Goal: Check status: Check status

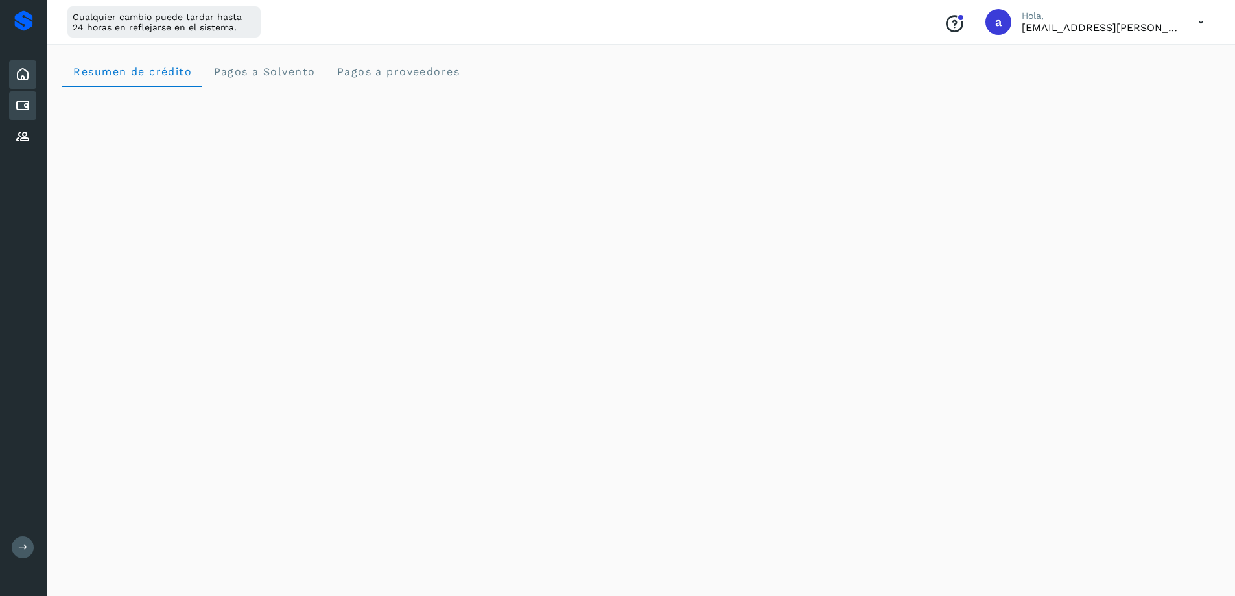
click at [10, 104] on div "Cuentas por pagar" at bounding box center [22, 105] width 27 height 29
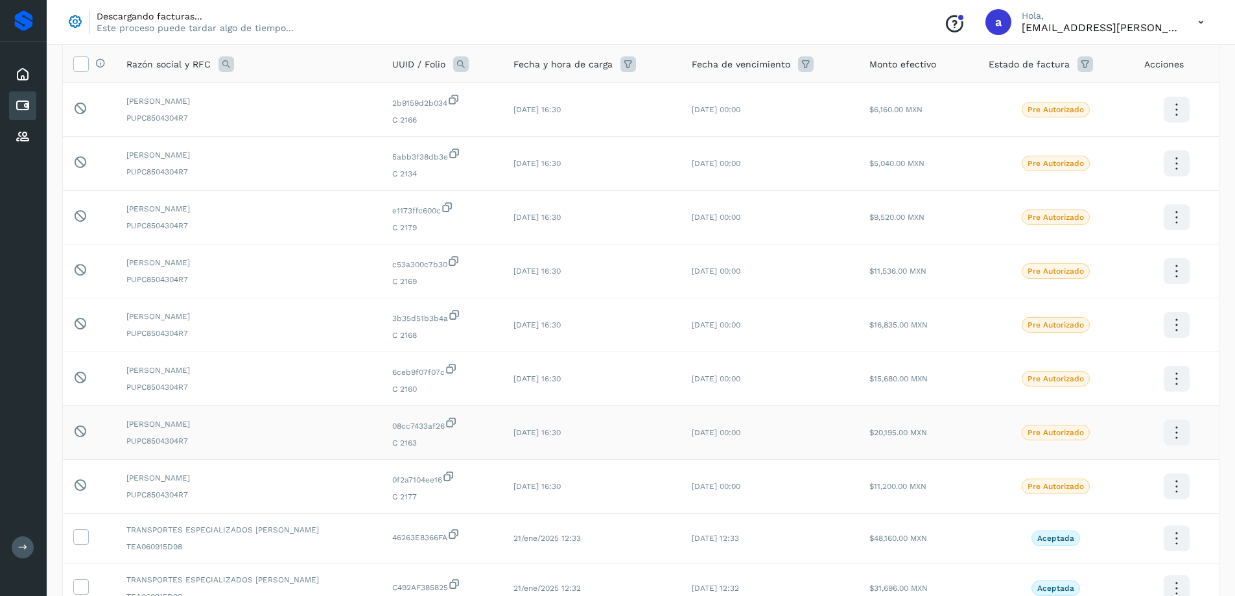
scroll to position [225, 0]
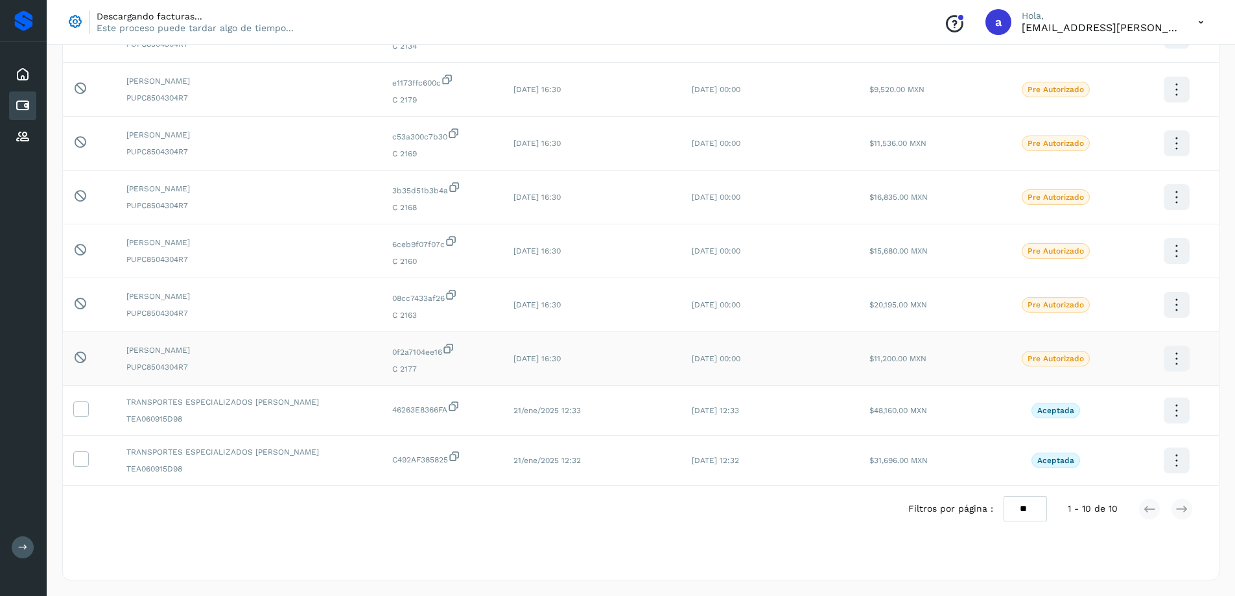
click at [1171, 359] on icon at bounding box center [1176, 359] width 30 height 30
click at [75, 362] on div at bounding box center [617, 298] width 1235 height 596
click at [83, 306] on icon at bounding box center [80, 303] width 14 height 14
click at [82, 258] on div "Pendiente de autorización final por el usuario autorizador." at bounding box center [89, 251] width 32 height 16
click at [80, 191] on icon at bounding box center [80, 196] width 14 height 14
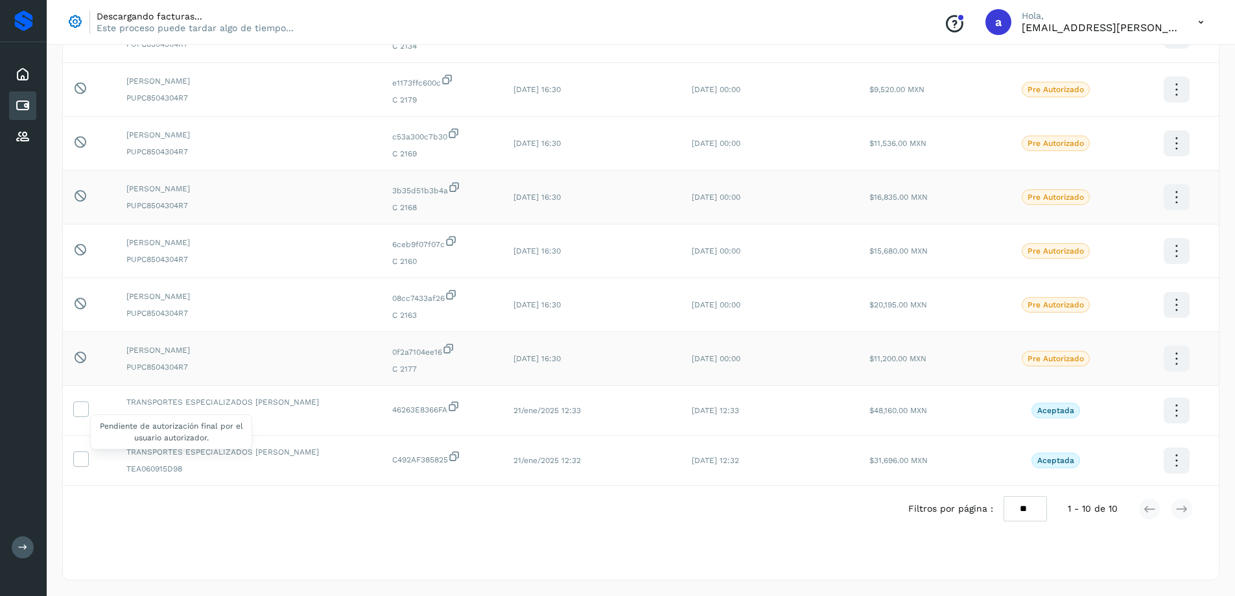
click at [78, 196] on icon at bounding box center [80, 196] width 14 height 14
click at [1099, 26] on p "[EMAIL_ADDRESS][PERSON_NAME][DOMAIN_NAME]" at bounding box center [1100, 27] width 156 height 12
click at [1189, 22] on icon at bounding box center [1201, 22] width 27 height 27
click at [1197, 23] on div at bounding box center [617, 298] width 1235 height 596
click at [1197, 22] on icon at bounding box center [1201, 22] width 27 height 27
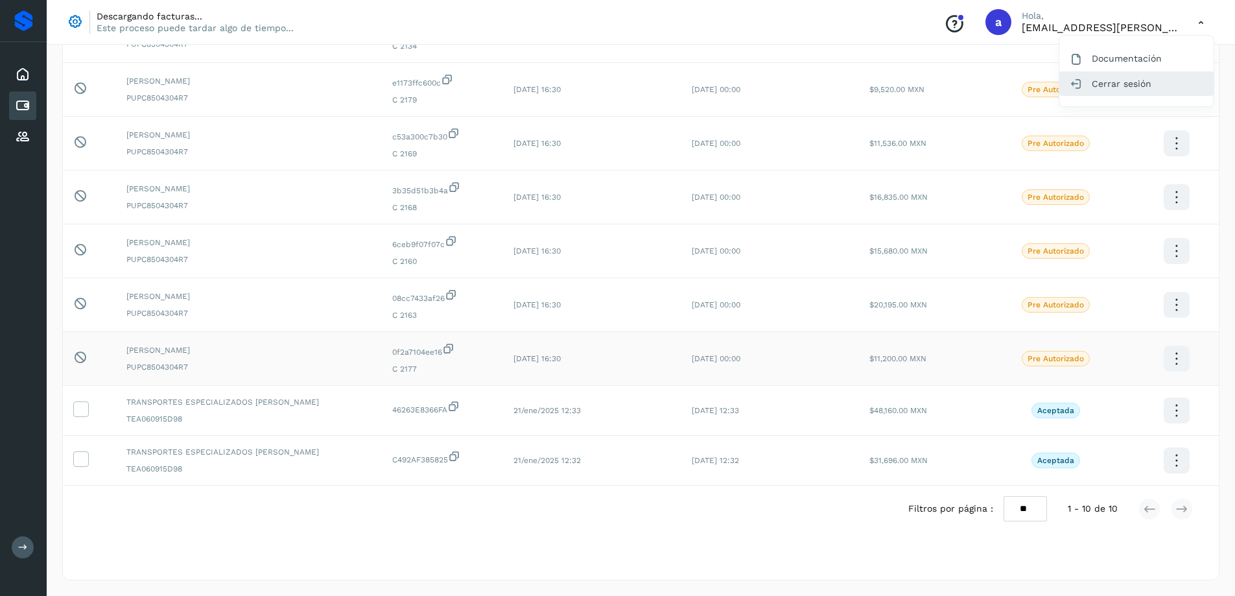
click at [1121, 88] on div "Cerrar sesión" at bounding box center [1136, 83] width 154 height 25
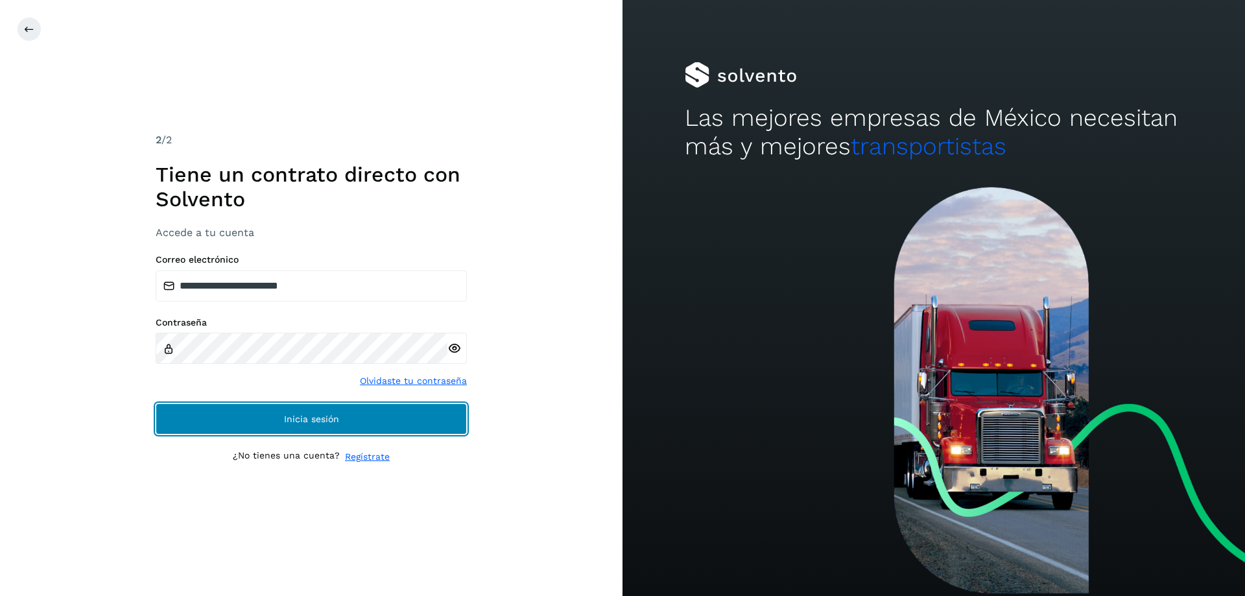
click at [366, 416] on button "Inicia sesión" at bounding box center [311, 418] width 311 height 31
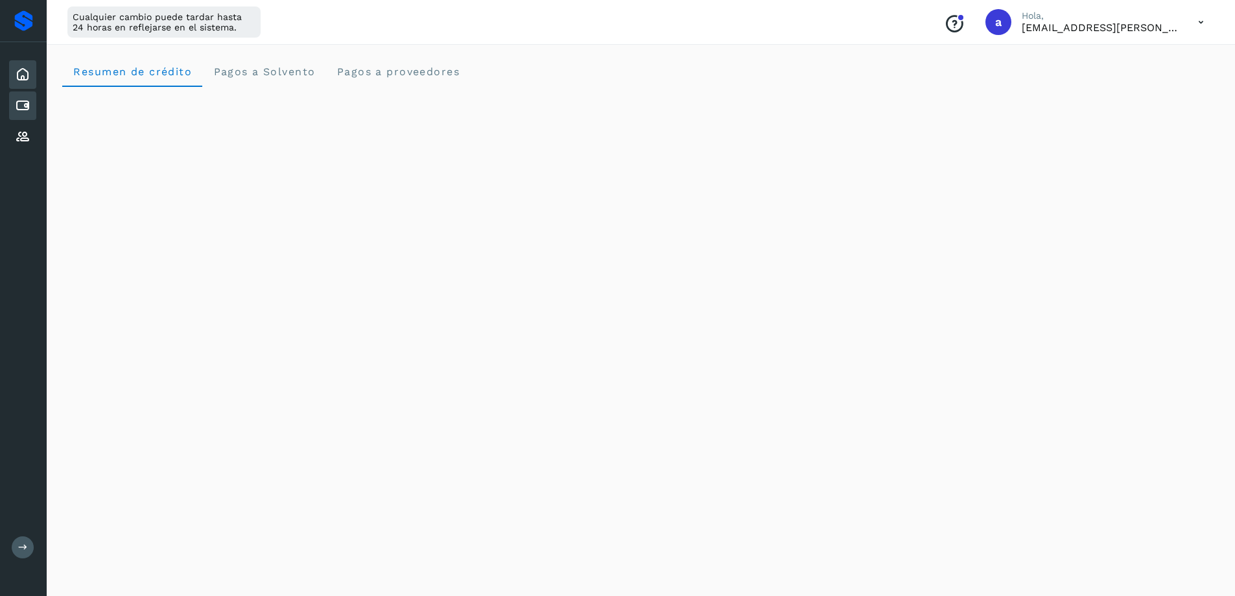
click at [29, 106] on icon at bounding box center [23, 106] width 16 height 16
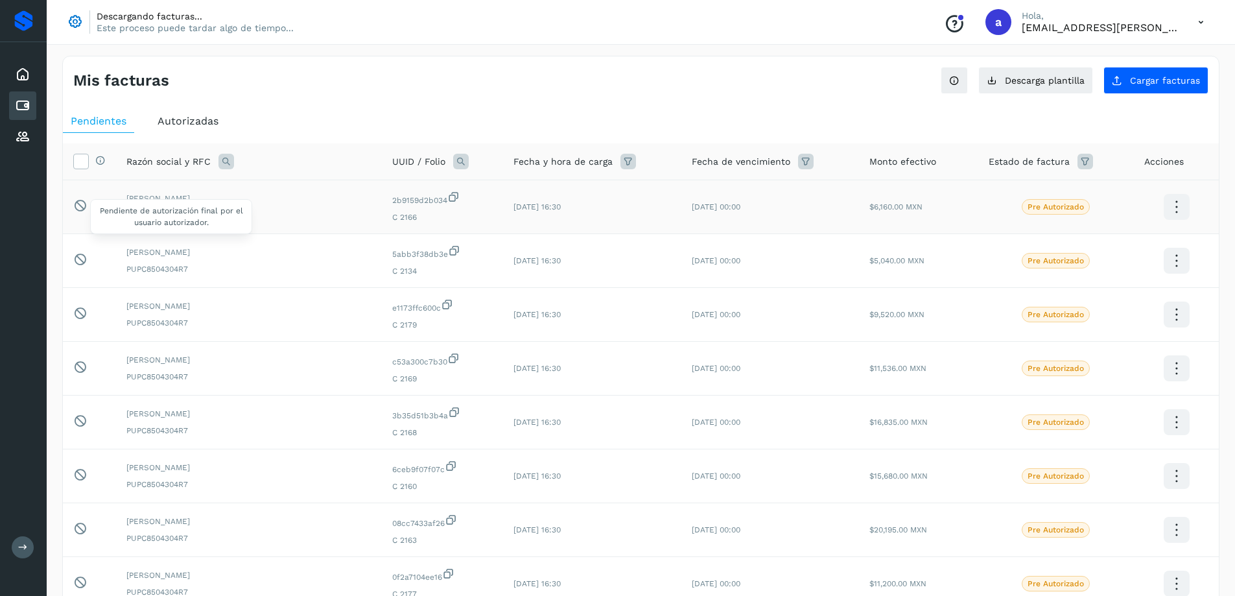
click at [78, 204] on icon at bounding box center [80, 205] width 14 height 14
click at [79, 206] on icon at bounding box center [80, 205] width 14 height 14
click at [68, 200] on td "Pendiente de autorización final por el usuario autorizador." at bounding box center [89, 207] width 53 height 54
click at [80, 204] on icon at bounding box center [80, 205] width 14 height 14
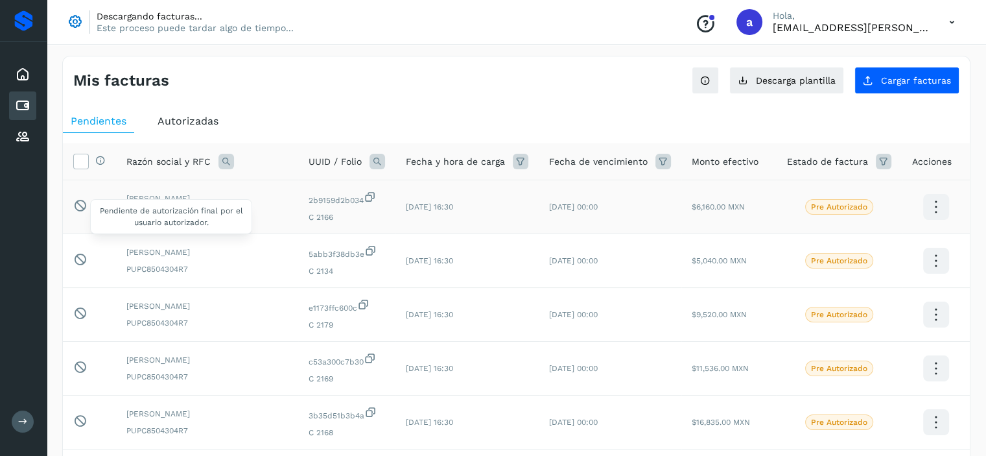
click at [79, 207] on icon at bounding box center [80, 205] width 14 height 14
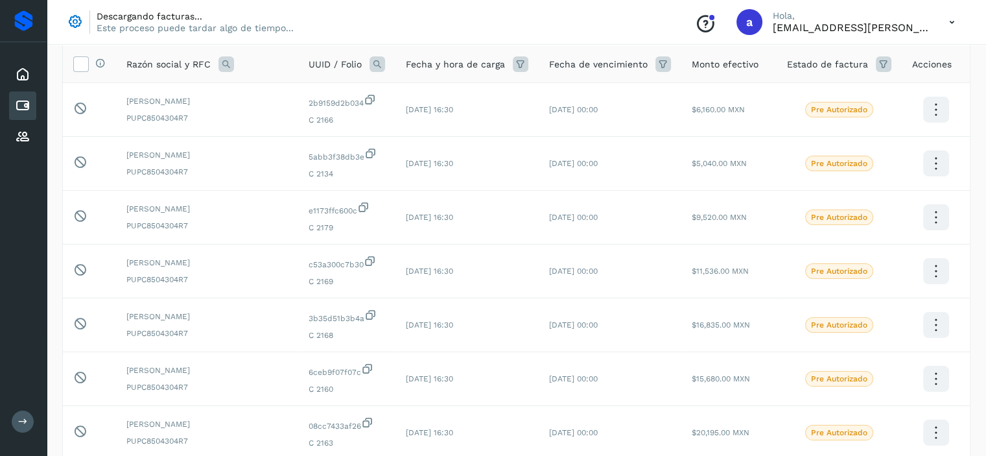
scroll to position [259, 0]
